Goal: Check status: Check status

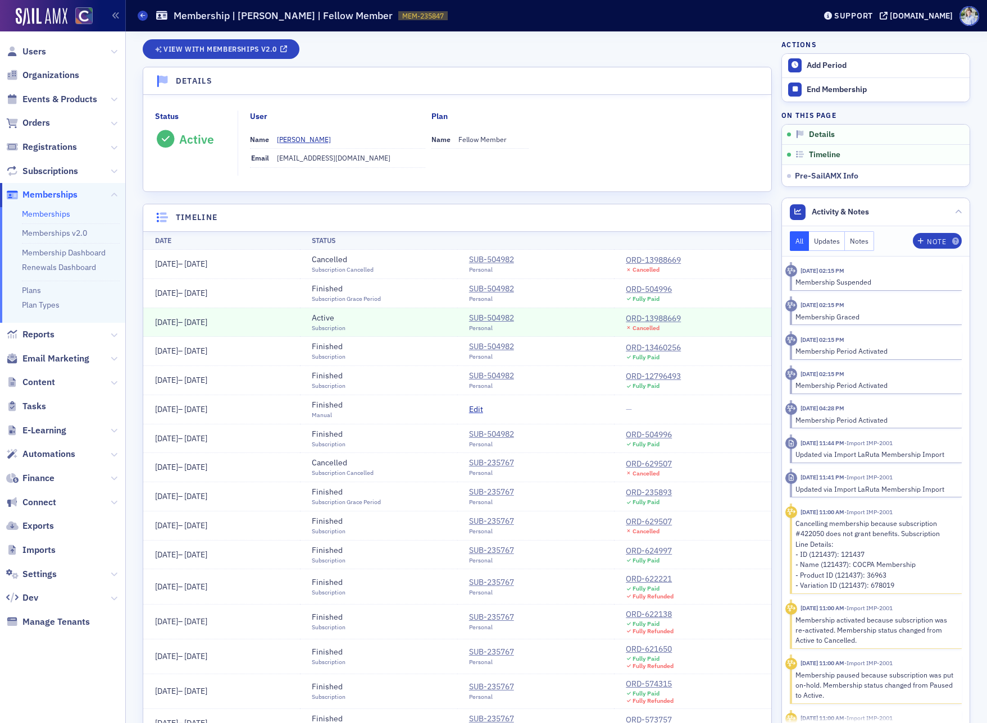
click at [301, 323] on td "Active Subscription" at bounding box center [378, 322] width 157 height 29
click at [674, 321] on div "ORD-13988669" at bounding box center [653, 319] width 55 height 12
click at [243, 62] on div "View with Memberships v2.0" at bounding box center [457, 53] width 629 height 28
click at [251, 46] on span "View with Memberships v2.0" at bounding box center [219, 49] width 113 height 6
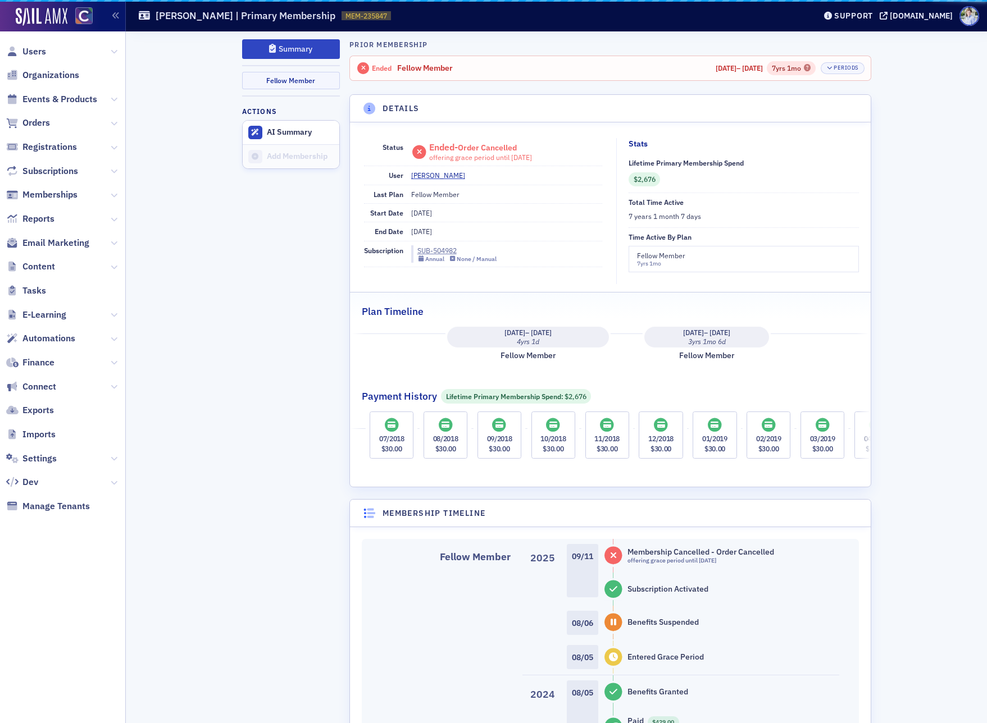
scroll to position [0, 725]
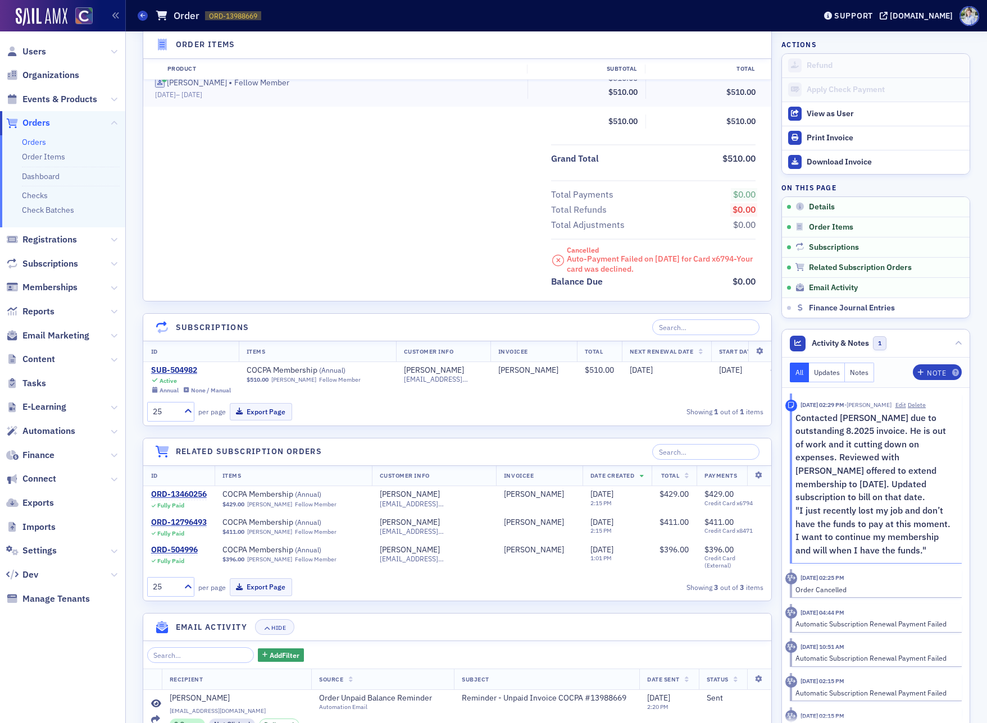
scroll to position [520, 0]
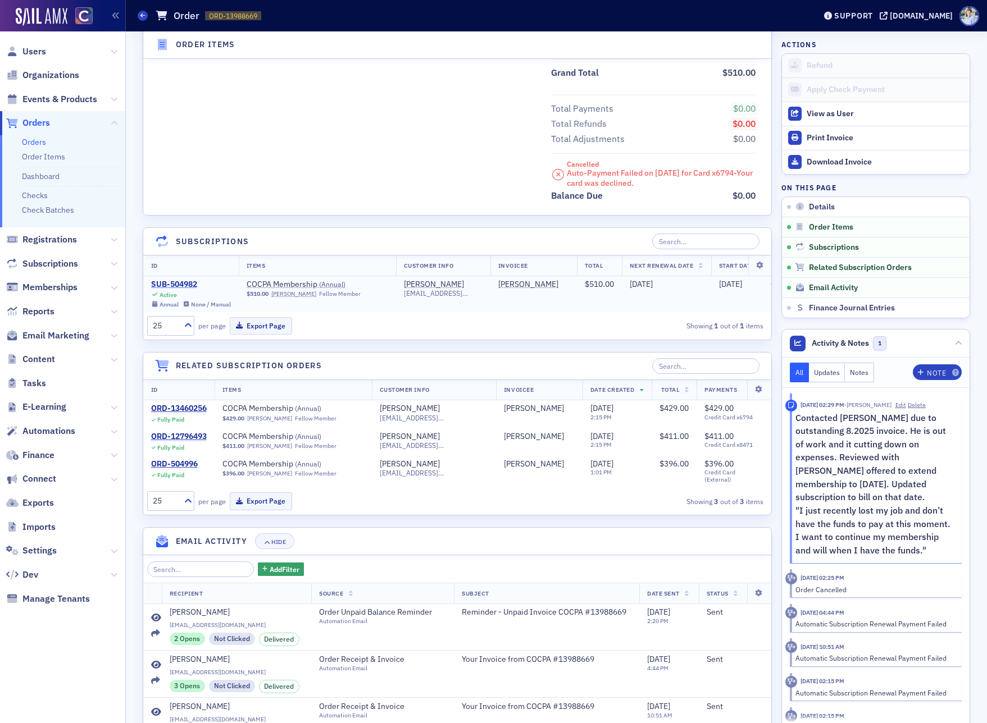
click at [174, 281] on div "SUB-504982" at bounding box center [191, 285] width 80 height 10
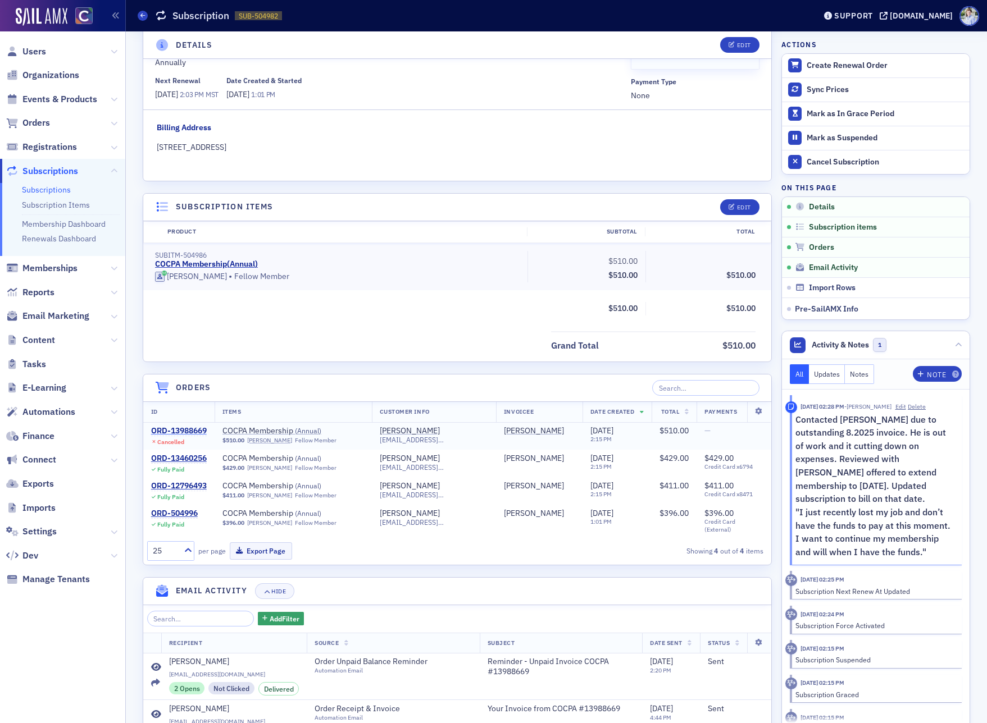
scroll to position [89, 0]
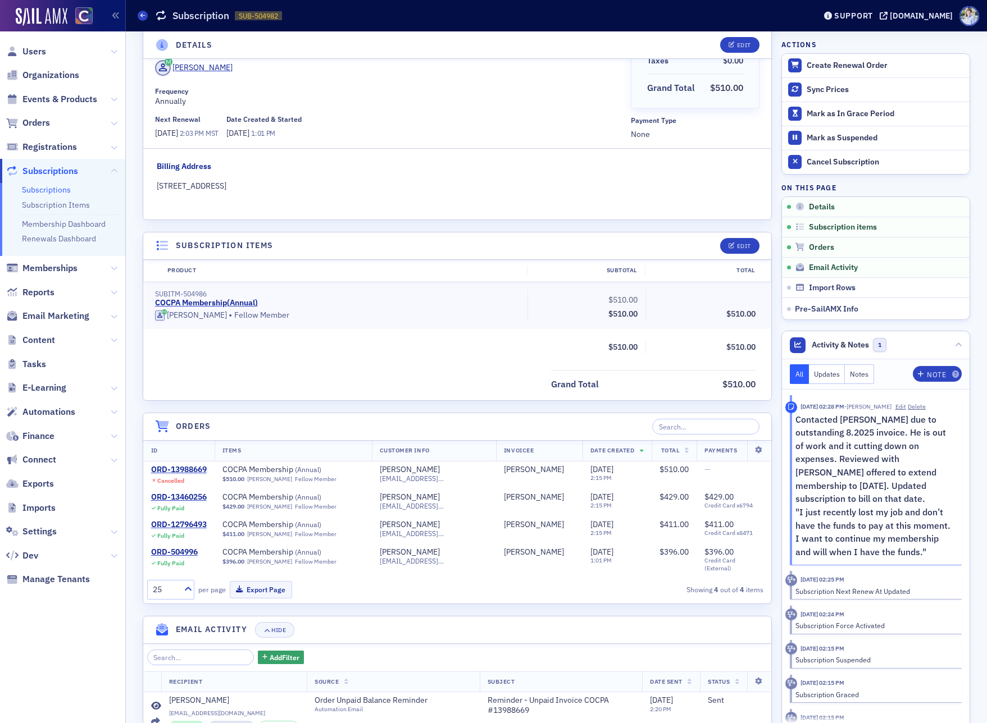
click at [324, 375] on div "Grand Total $510.00" at bounding box center [457, 381] width 628 height 22
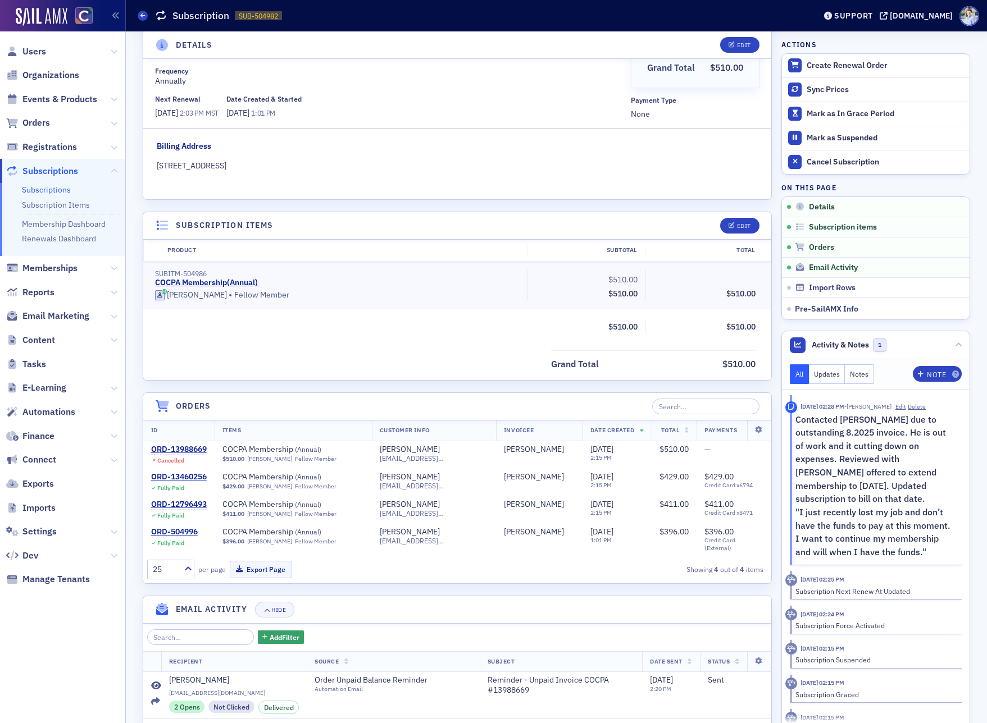
scroll to position [0, 0]
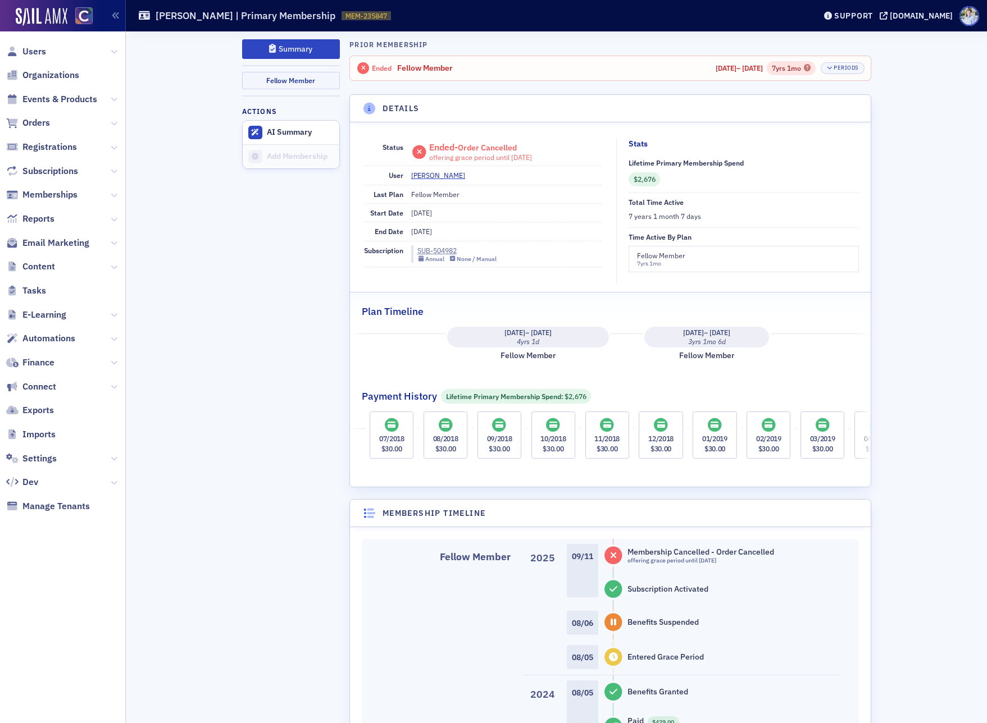
scroll to position [0, 725]
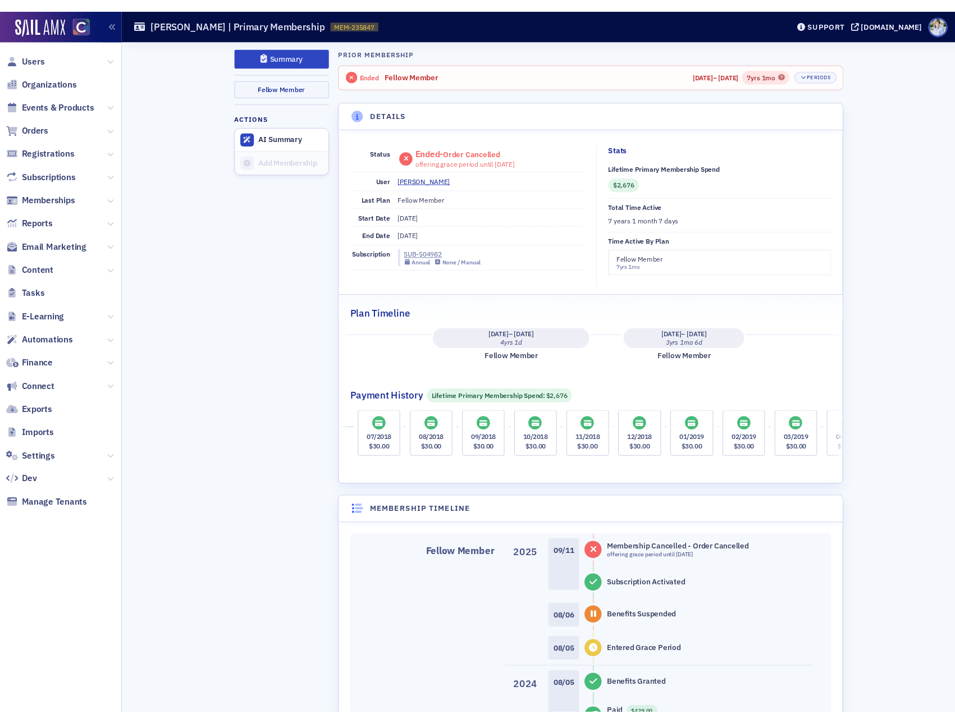
scroll to position [0, 725]
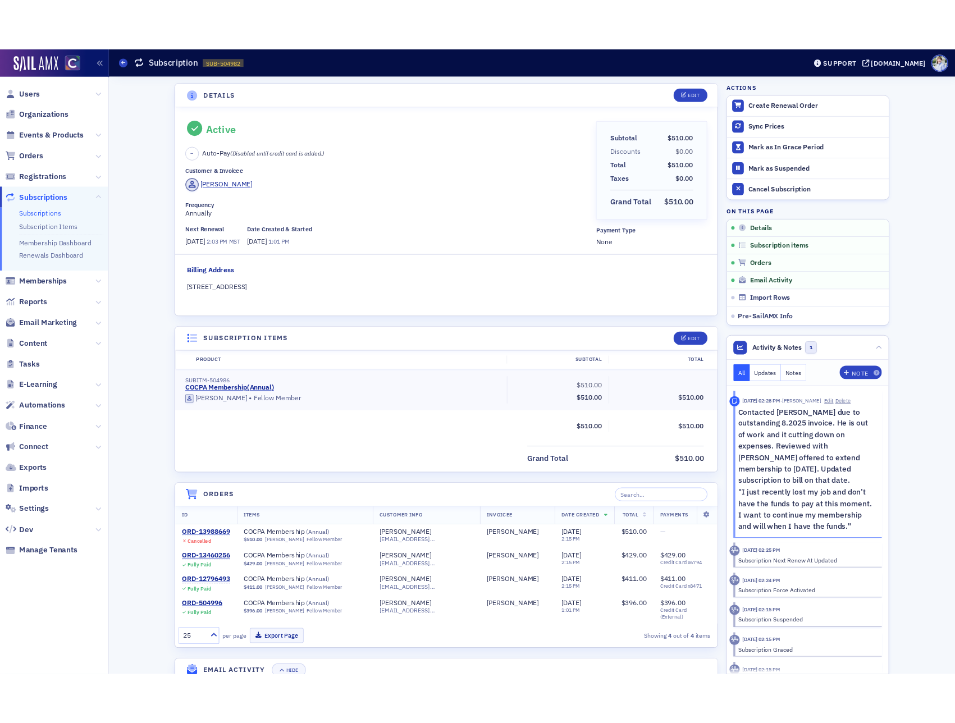
scroll to position [1, 0]
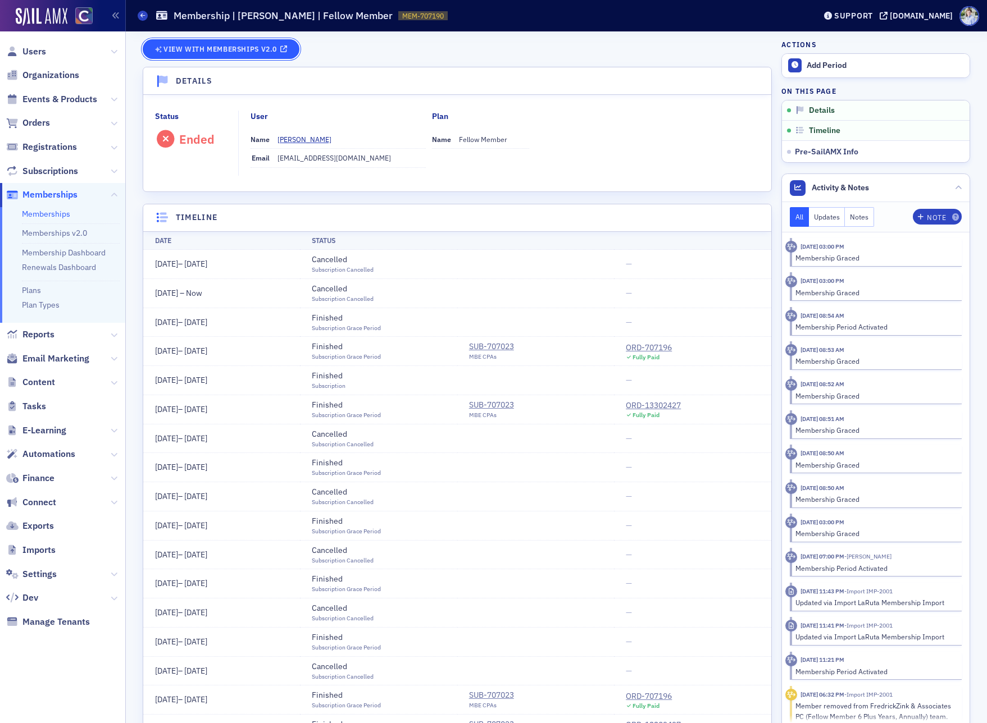
click at [257, 52] on span "View with Memberships v2.0" at bounding box center [219, 49] width 113 height 6
click at [647, 347] on div "ORD-707196" at bounding box center [649, 348] width 46 height 12
click at [657, 350] on div "ORD-707196" at bounding box center [649, 348] width 46 height 12
click at [660, 389] on td "—" at bounding box center [692, 380] width 157 height 29
click at [659, 395] on td "ORD-13302427 Fully Paid" at bounding box center [692, 409] width 157 height 29
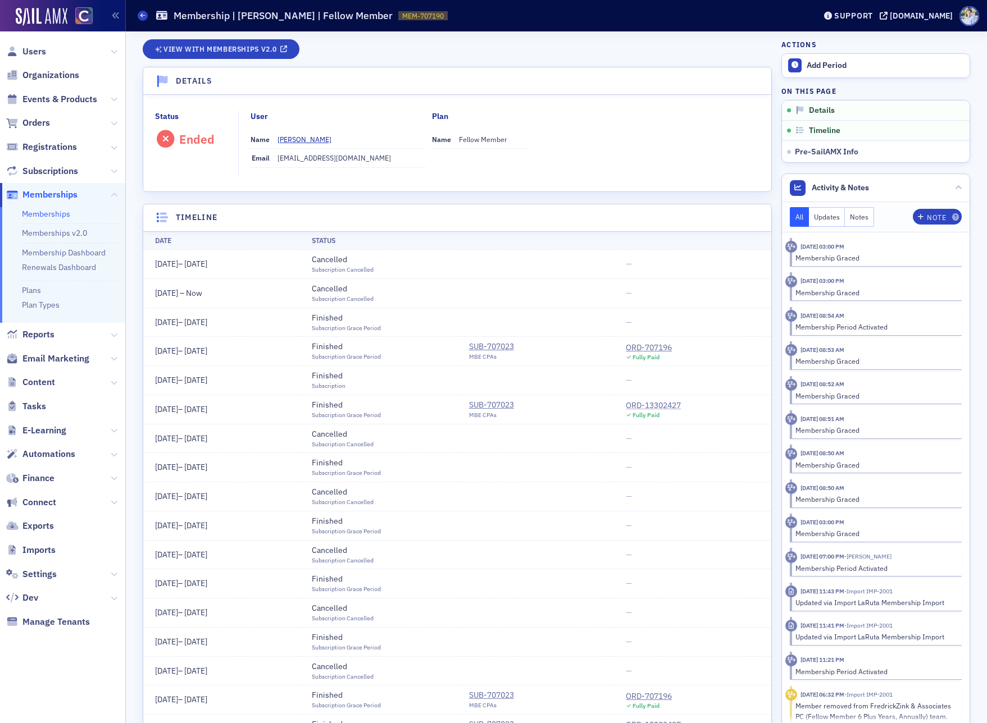
click at [659, 405] on div "ORD-13302427" at bounding box center [653, 406] width 55 height 12
click at [580, 318] on td at bounding box center [535, 322] width 157 height 29
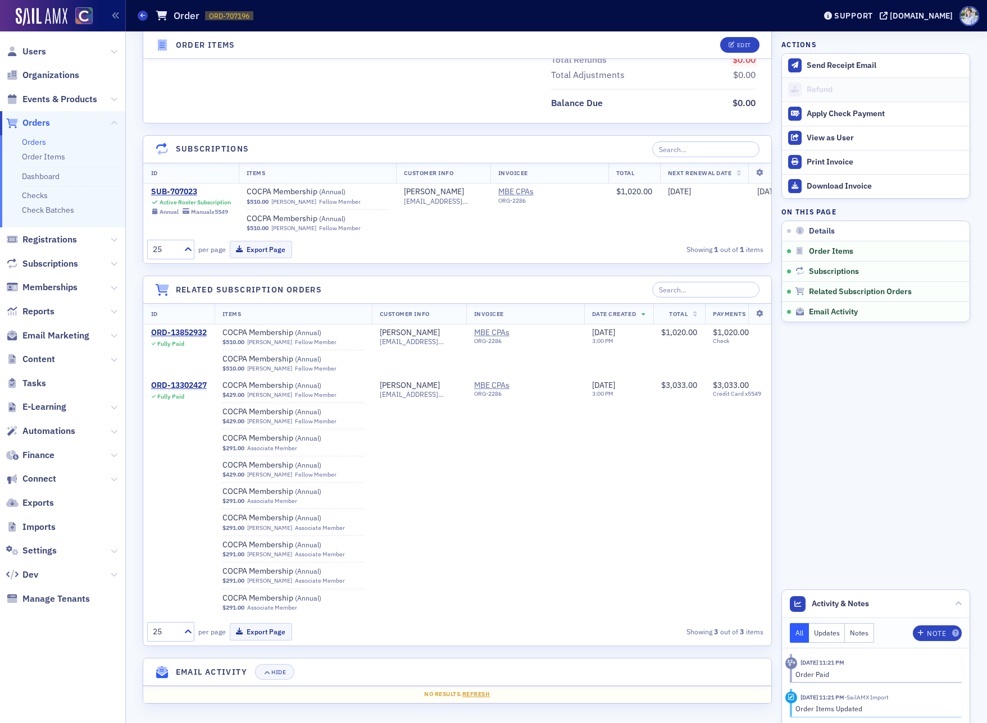
scroll to position [709, 0]
